Goal: Task Accomplishment & Management: Complete application form

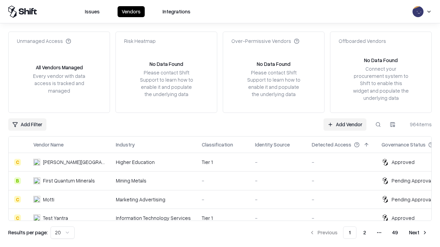
click at [345, 124] on link "Add Vendor" at bounding box center [344, 125] width 43 height 12
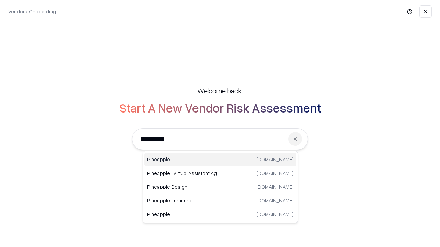
click at [220, 160] on div "Pineapple [DOMAIN_NAME]" at bounding box center [220, 160] width 152 height 14
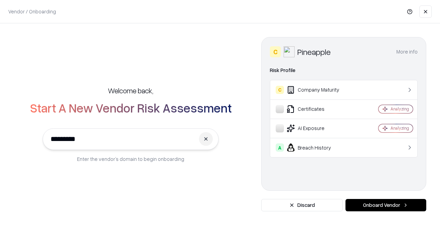
type input "*********"
click at [385, 205] on button "Onboard Vendor" at bounding box center [385, 205] width 81 height 12
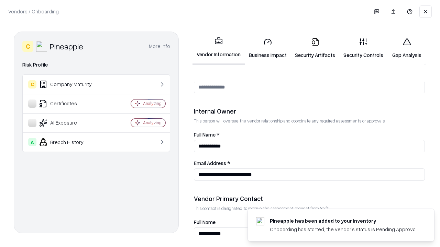
scroll to position [356, 0]
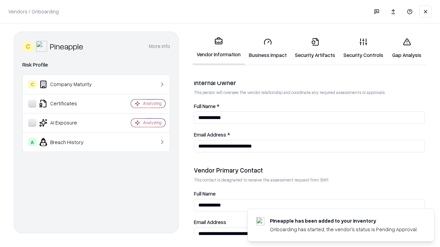
click at [268, 48] on link "Business Impact" at bounding box center [268, 48] width 46 height 32
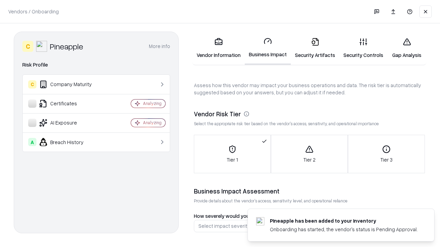
click at [315, 48] on link "Security Artifacts" at bounding box center [315, 48] width 48 height 32
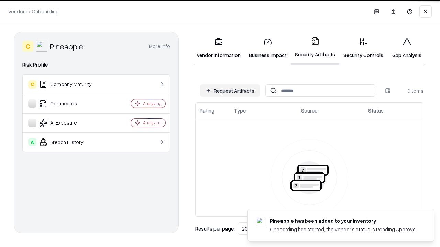
click at [230, 91] on button "Request Artifacts" at bounding box center [230, 91] width 60 height 12
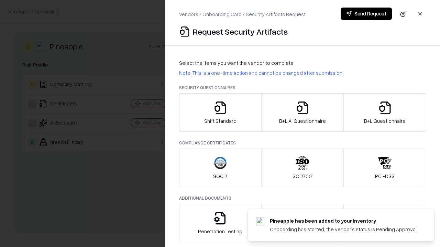
click at [220, 113] on icon "button" at bounding box center [220, 108] width 14 height 14
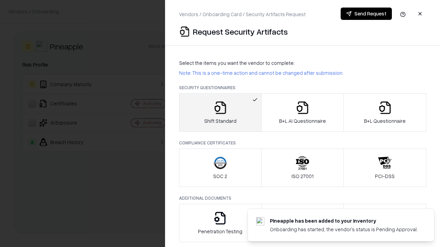
click at [366, 14] on button "Send Request" at bounding box center [365, 14] width 51 height 12
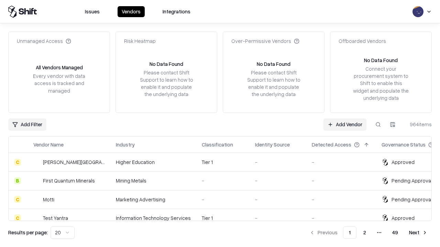
click at [378, 124] on button at bounding box center [378, 125] width 12 height 12
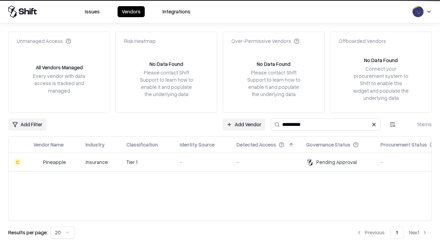
type input "*********"
click at [224, 162] on div "-" at bounding box center [203, 162] width 46 height 7
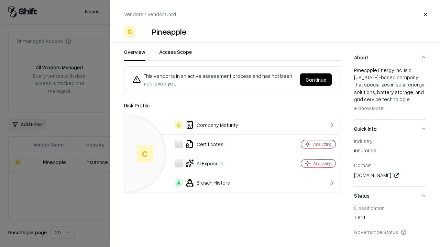
click at [316, 80] on button "Continue" at bounding box center [316, 80] width 32 height 12
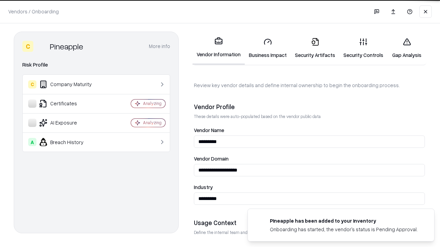
click at [315, 48] on link "Security Artifacts" at bounding box center [315, 48] width 48 height 32
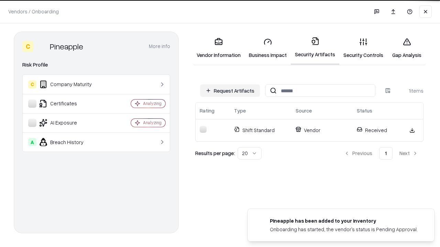
click at [363, 48] on link "Security Controls" at bounding box center [363, 48] width 48 height 32
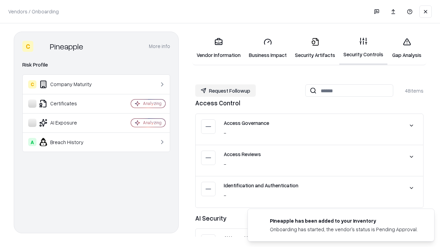
click at [225, 91] on button "Request Followup" at bounding box center [225, 91] width 60 height 12
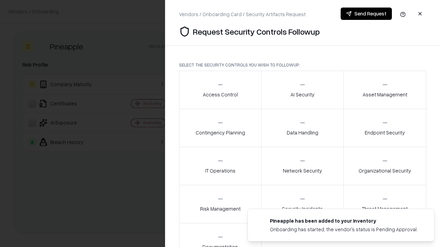
click at [220, 90] on div "Access Control" at bounding box center [220, 89] width 35 height 17
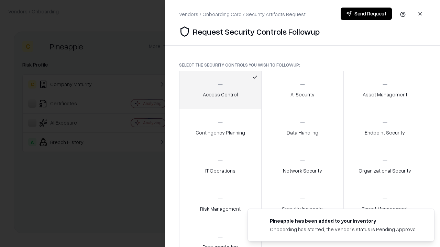
click at [366, 14] on button "Send Request" at bounding box center [365, 14] width 51 height 12
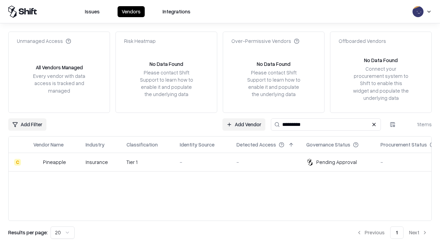
type input "*********"
click at [224, 162] on div "-" at bounding box center [203, 162] width 46 height 7
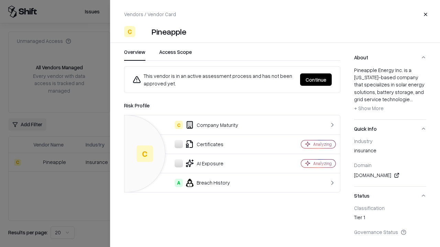
click at [316, 80] on button "Continue" at bounding box center [316, 80] width 32 height 12
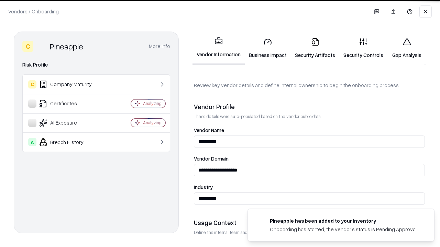
click at [406, 48] on link "Gap Analysis" at bounding box center [406, 48] width 39 height 32
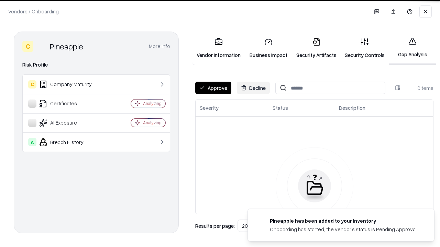
click at [213, 88] on button "Approve" at bounding box center [213, 88] width 36 height 12
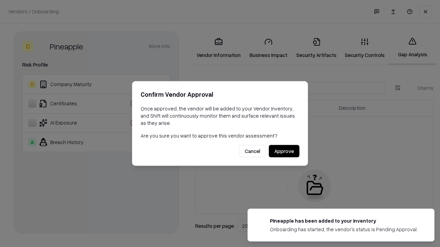
click at [284, 151] on button "Approve" at bounding box center [284, 151] width 31 height 12
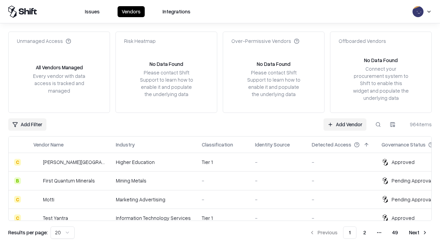
type input "*********"
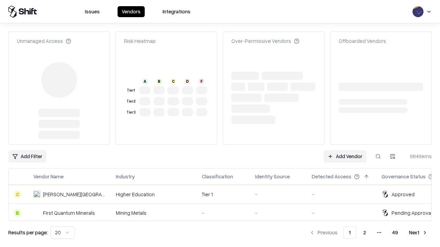
click at [345, 150] on link "Add Vendor" at bounding box center [344, 156] width 43 height 12
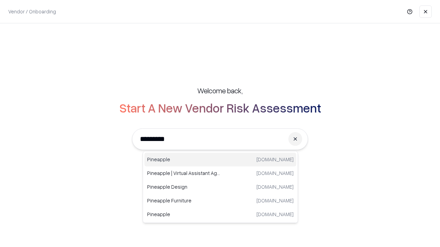
click at [220, 160] on div "Pineapple [DOMAIN_NAME]" at bounding box center [220, 160] width 152 height 14
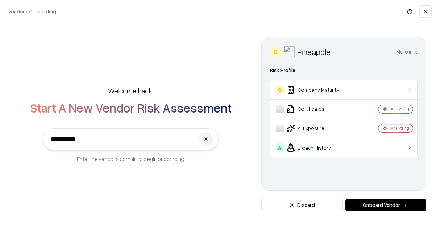
type input "*********"
click at [385, 205] on button "Onboard Vendor" at bounding box center [385, 205] width 81 height 12
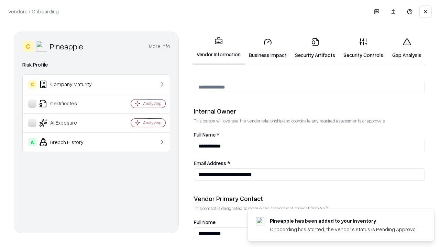
scroll to position [356, 0]
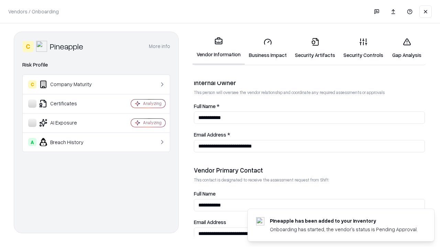
click at [406, 48] on link "Gap Analysis" at bounding box center [406, 48] width 39 height 32
